Goal: Task Accomplishment & Management: Use online tool/utility

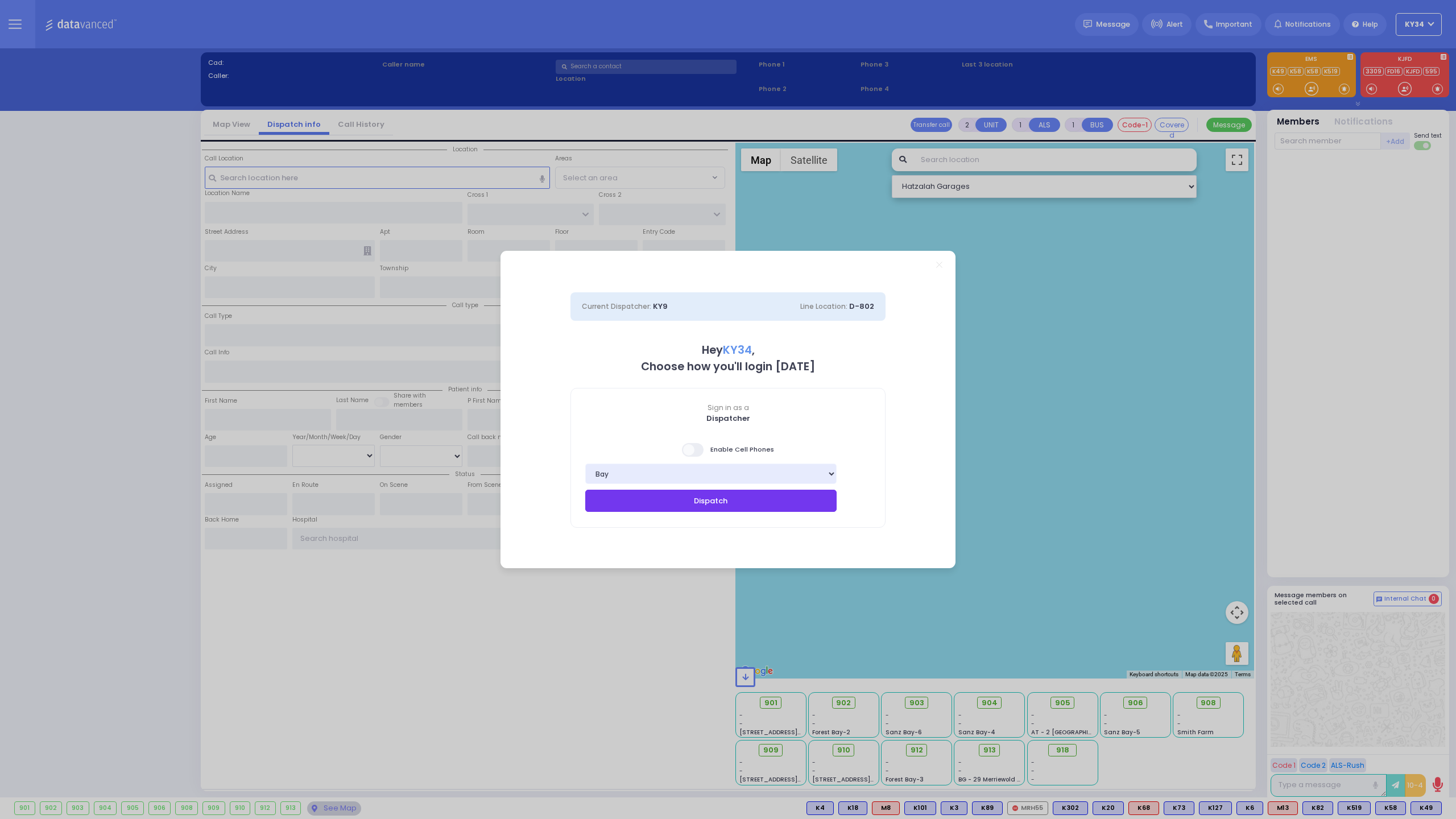
click at [728, 500] on button "Dispatch" at bounding box center [711, 500] width 251 height 22
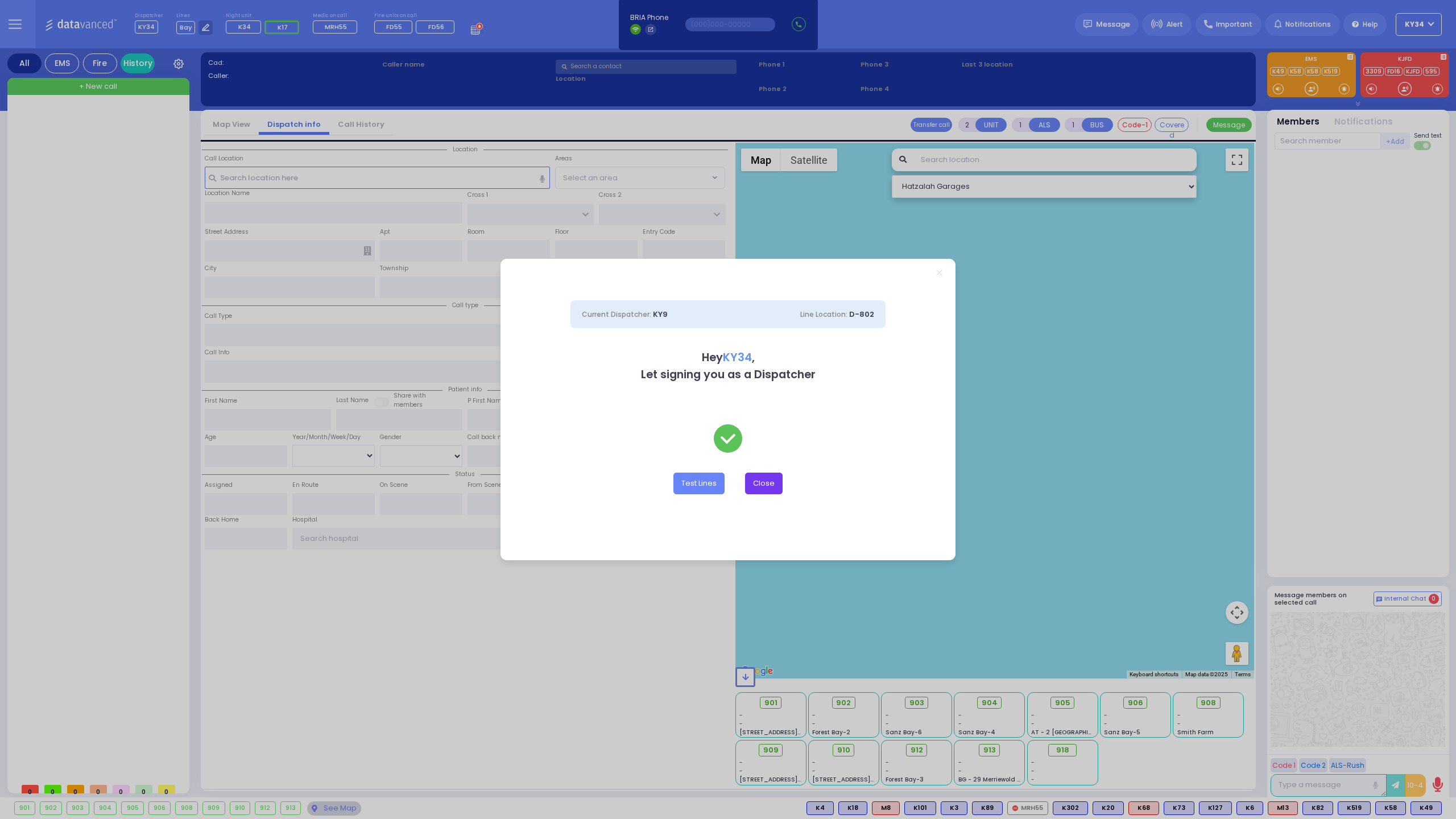
click at [761, 481] on button "Close" at bounding box center [764, 484] width 38 height 22
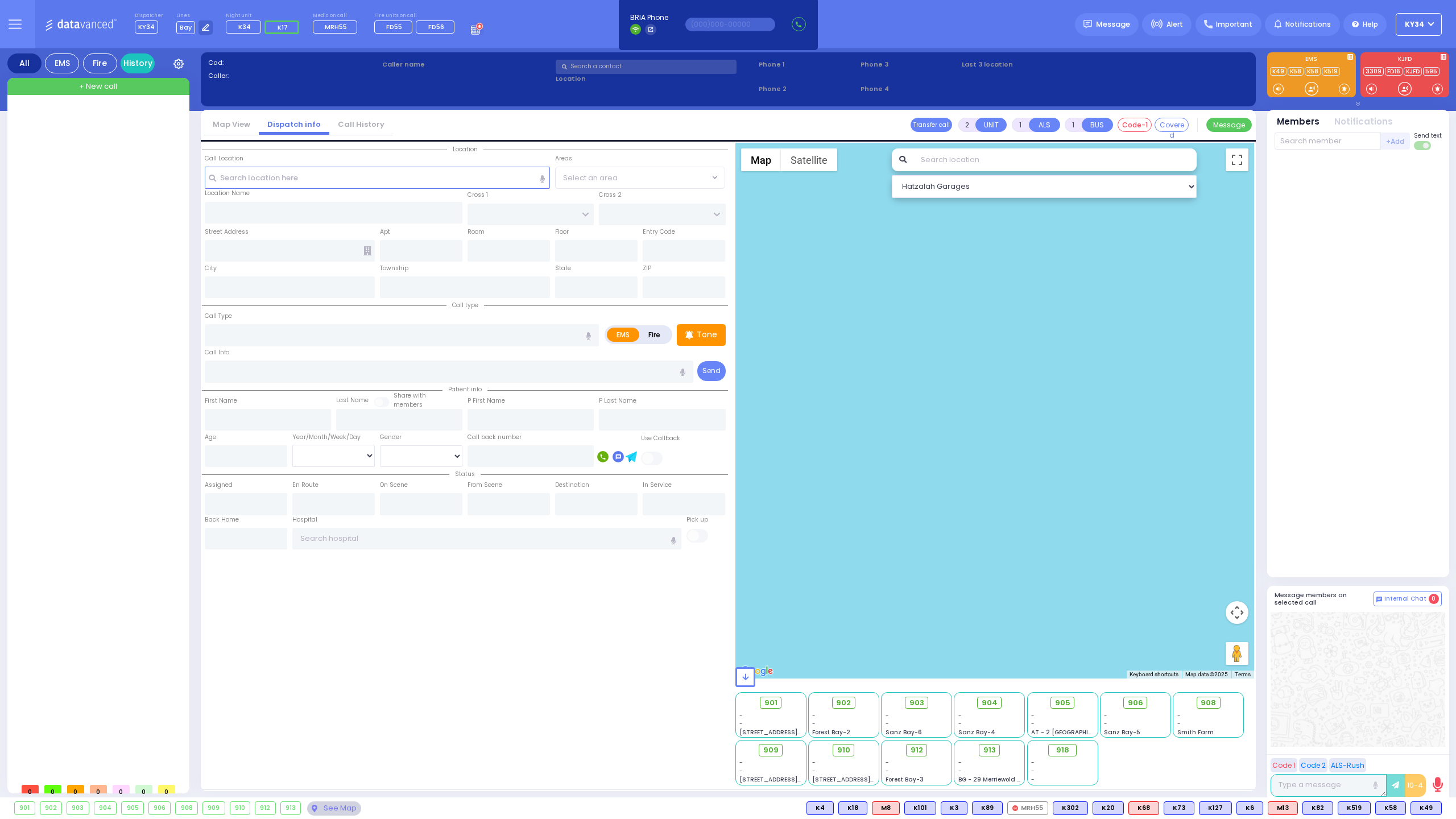
click at [476, 29] on circle at bounding box center [479, 25] width 7 height 7
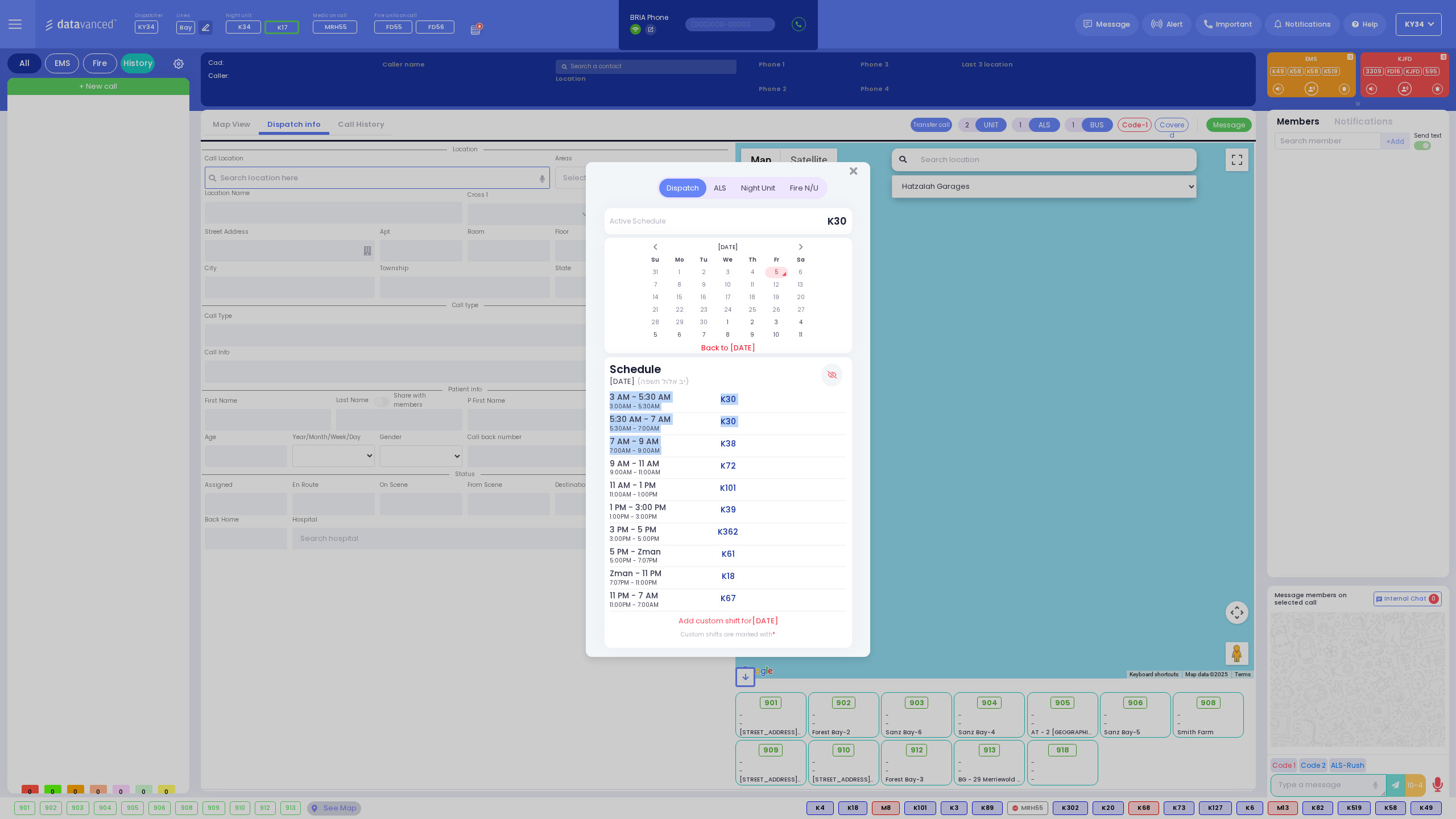
drag, startPoint x: 721, startPoint y: 441, endPoint x: 788, endPoint y: 346, distance: 116.2
click at [785, 381] on div "Schedule [DATE] (יב אלול תשפה) 3 AM - 5:30 AM 3:00AM - 5:30AM K30" at bounding box center [728, 502] width 248 height 291
click at [779, 286] on td "12" at bounding box center [777, 285] width 23 height 12
click at [775, 300] on td "19" at bounding box center [777, 297] width 23 height 12
click at [775, 311] on td "26" at bounding box center [777, 309] width 23 height 12
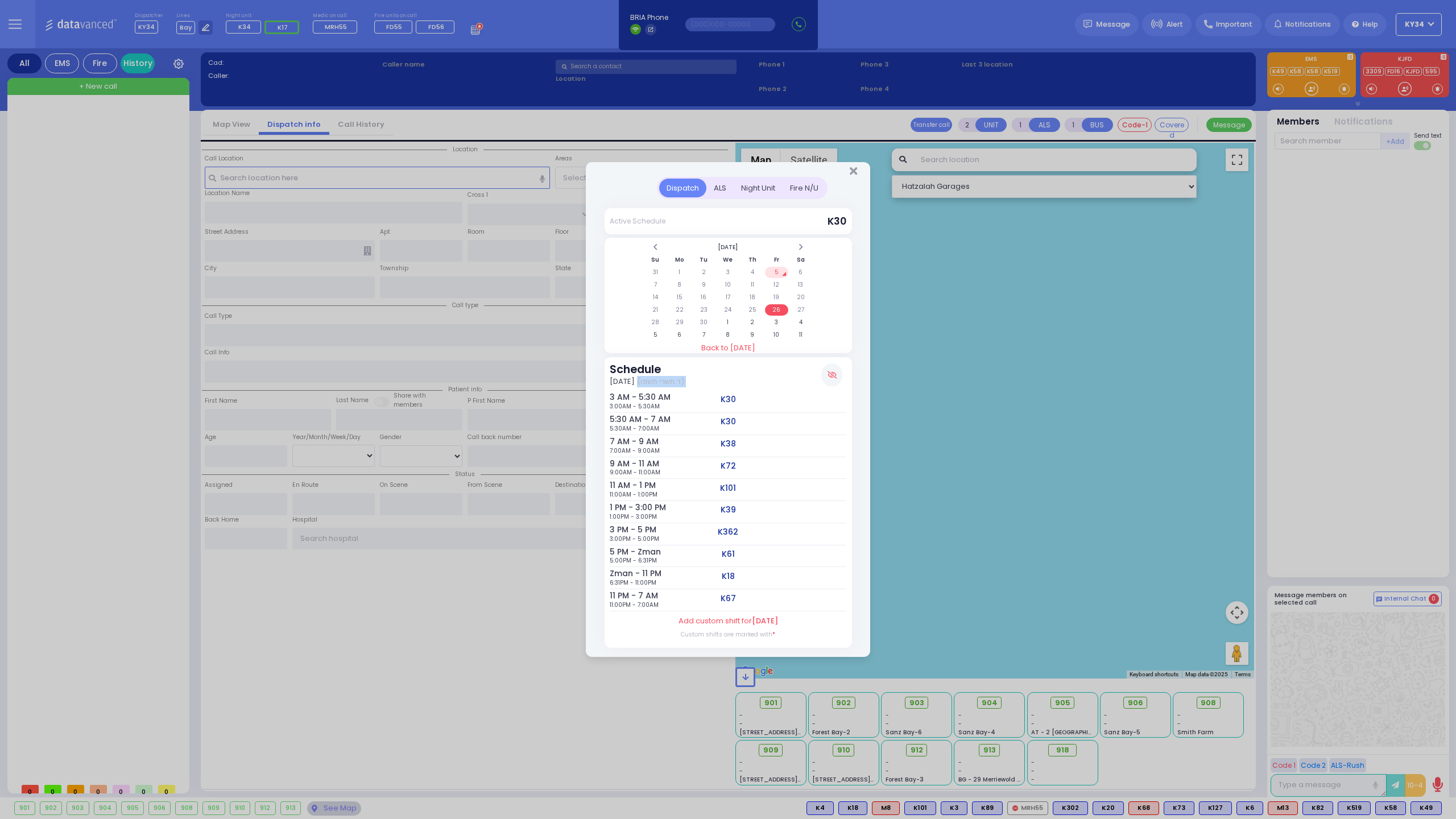
click at [774, 272] on td "5" at bounding box center [777, 272] width 23 height 12
click at [657, 249] on span at bounding box center [655, 247] width 5 height 8
click at [773, 324] on td "29" at bounding box center [777, 322] width 23 height 12
click at [853, 171] on icon "Close" at bounding box center [853, 171] width 7 height 12
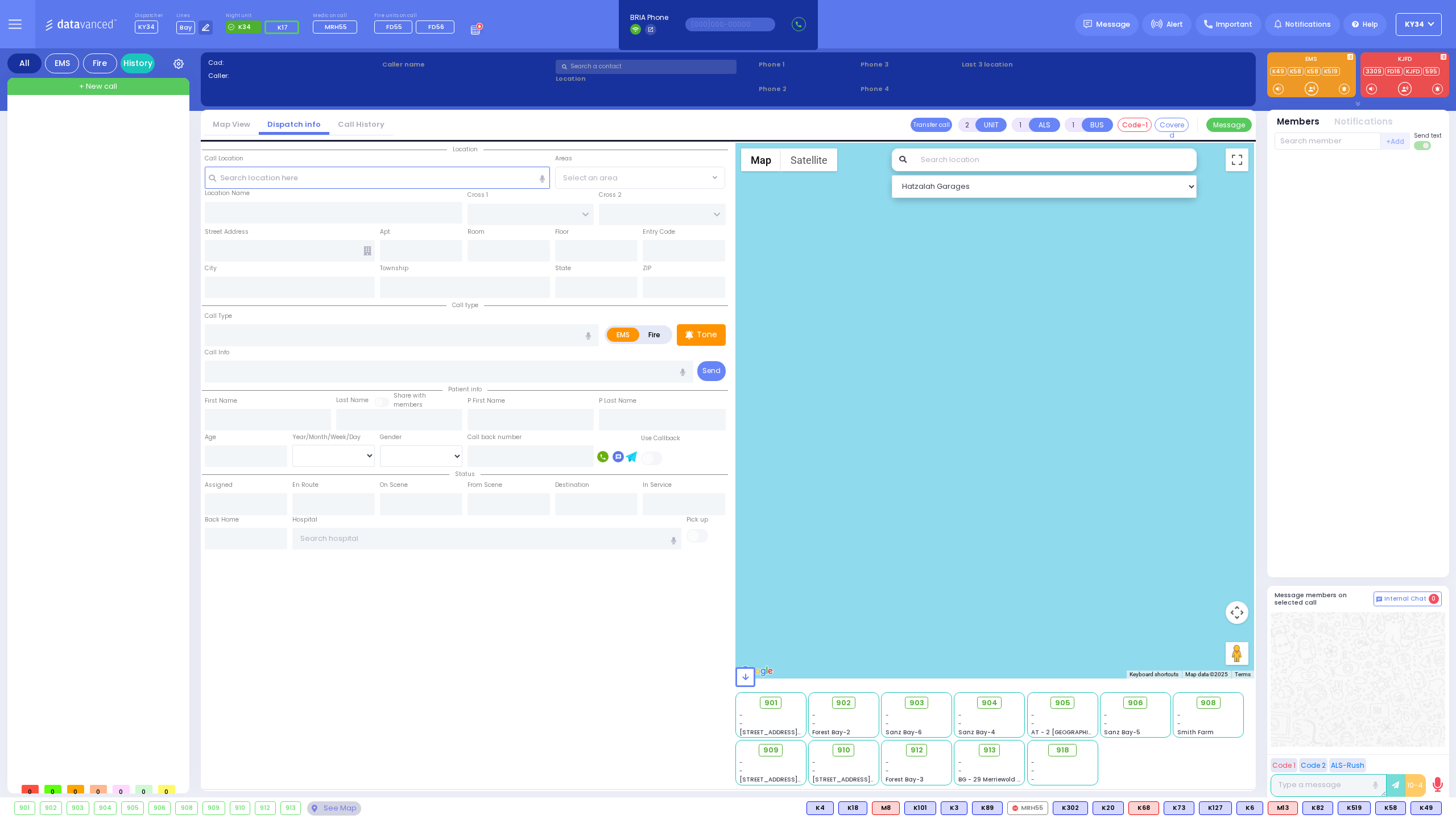
click at [231, 27] on icon at bounding box center [232, 27] width 3 height 2
click at [268, 48] on div "Dispatcher KY34 shift has started. Are you ? [GEOGRAPHIC_DATA]" at bounding box center [728, 24] width 1456 height 49
click at [228, 26] on icon at bounding box center [231, 27] width 6 height 6
click at [268, 30] on icon at bounding box center [268, 28] width 4 height 4
type input "8458370680"
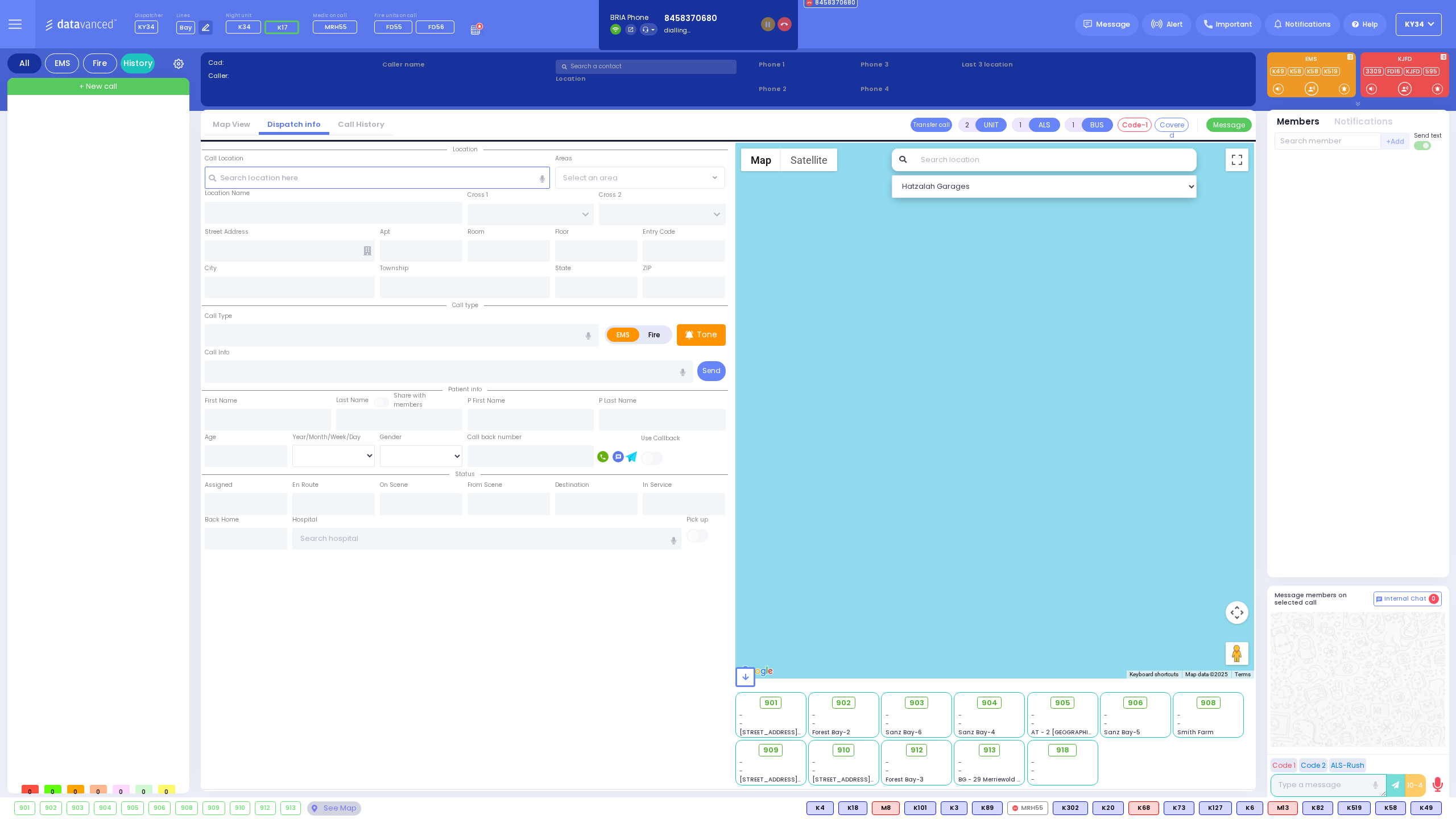
click at [782, 28] on button "button" at bounding box center [784, 24] width 14 height 14
click at [1436, 22] on button "KY34" at bounding box center [1419, 24] width 46 height 22
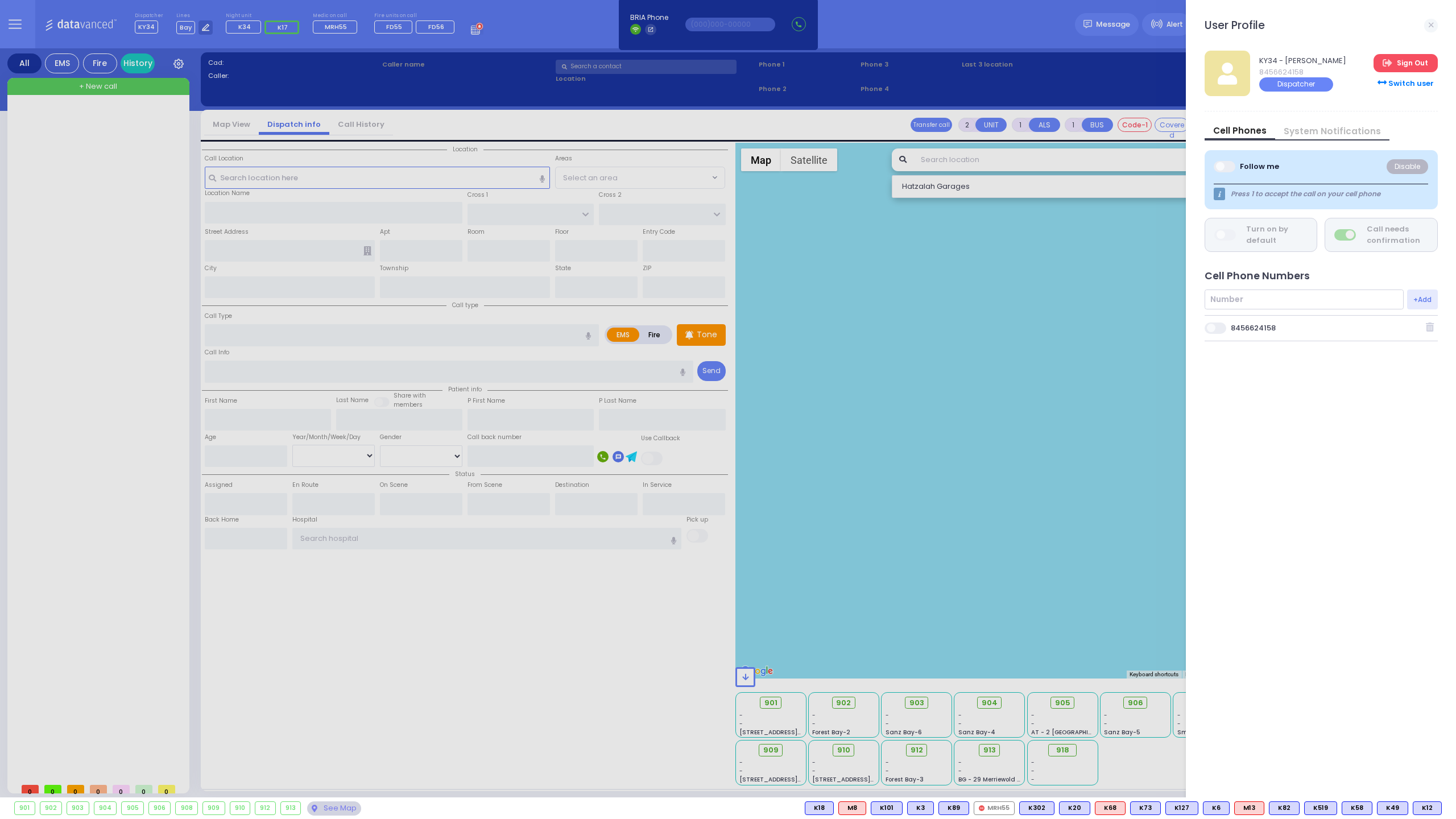
click at [1412, 70] on link "Sign Out" at bounding box center [1405, 63] width 64 height 18
